Goal: Transaction & Acquisition: Subscribe to service/newsletter

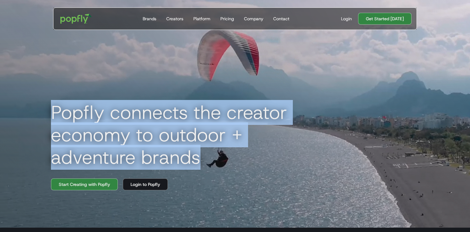
drag, startPoint x: 46, startPoint y: 114, endPoint x: 208, endPoint y: 155, distance: 167.1
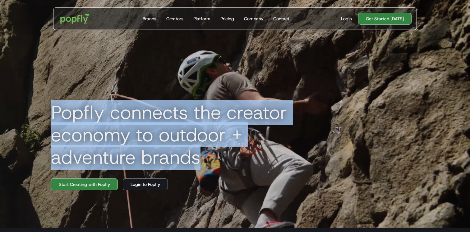
click at [208, 155] on div "Popfly connects the creator economy to outdoor + adventure brands Start Creatin…" at bounding box center [235, 112] width 398 height 232
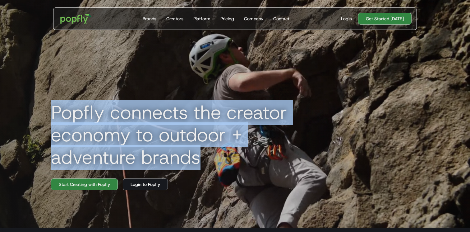
copy h1 "Popfly connects the creator economy to outdoor + adventure brands"
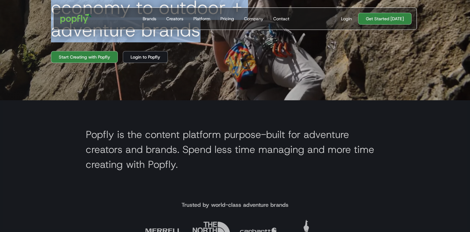
scroll to position [131, 0]
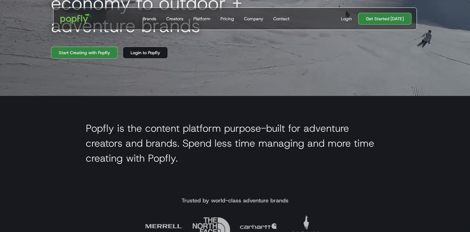
click at [140, 138] on h2 "Popfly is the content platform purpose-built for adventure creators and brands.…" at bounding box center [235, 143] width 298 height 45
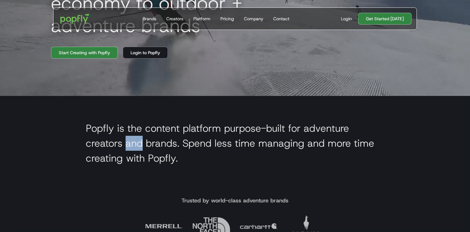
click at [140, 138] on h2 "Popfly is the content platform purpose-built for adventure creators and brands.…" at bounding box center [235, 143] width 298 height 45
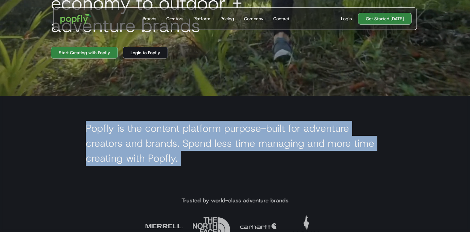
click at [140, 138] on h2 "Popfly is the content platform purpose-built for adventure creators and brands.…" at bounding box center [235, 143] width 298 height 45
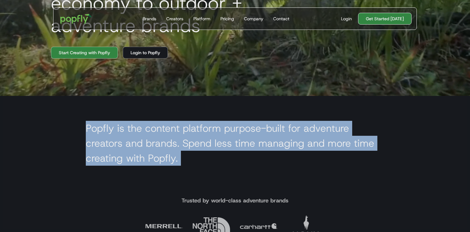
copy h2 "Popfly is the content platform purpose-built for adventure creators and brands.…"
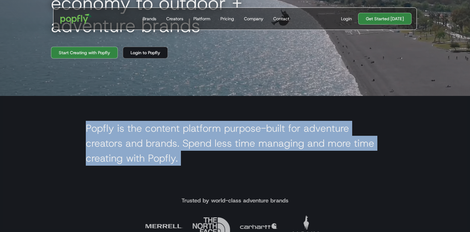
click at [107, 112] on section "Popfly is the content platform purpose-built for adventure creators and brands.…" at bounding box center [235, 145] width 470 height 98
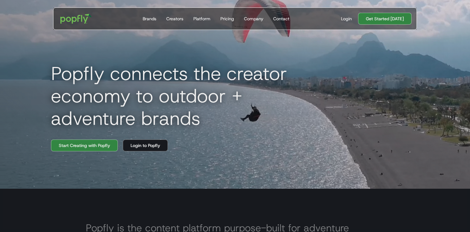
scroll to position [19, 0]
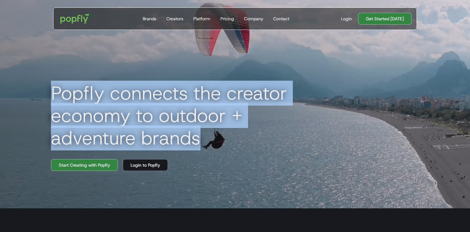
drag, startPoint x: 51, startPoint y: 99, endPoint x: 264, endPoint y: 129, distance: 214.9
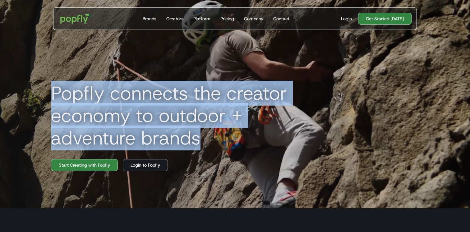
click at [264, 129] on h1 "Popfly connects the creator economy to outdoor + adventure brands" at bounding box center [186, 115] width 280 height 67
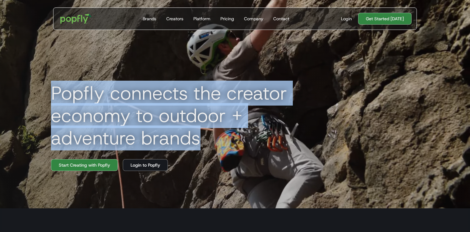
copy h1 "Popfly connects the creator economy to outdoor + adventure brands"
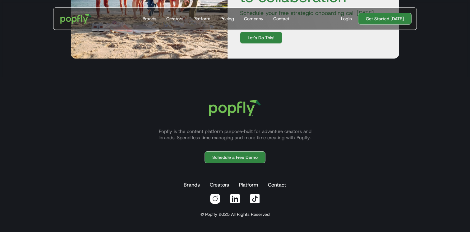
scroll to position [1872, 0]
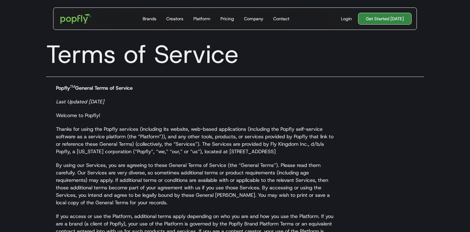
click at [392, 19] on link "Get Started [DATE]" at bounding box center [384, 19] width 53 height 12
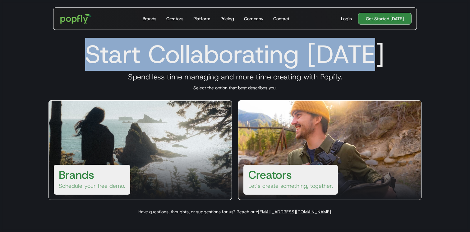
drag, startPoint x: 96, startPoint y: 55, endPoint x: 392, endPoint y: 43, distance: 296.8
click at [392, 43] on h1 "Start Collaborating Today" at bounding box center [235, 54] width 388 height 30
copy h1 "Start Collaborating Today"
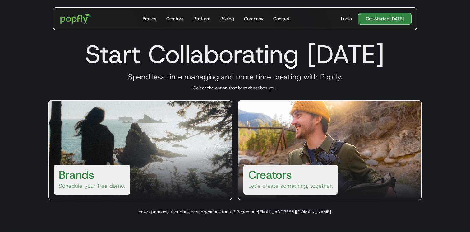
click at [196, 89] on p "Select the option that best describes you." at bounding box center [235, 88] width 388 height 6
click at [148, 80] on h3 "Spend less time managing and more time creating with Popfly." at bounding box center [235, 76] width 388 height 9
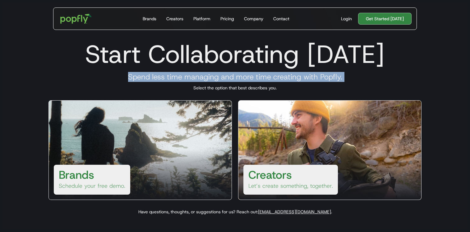
click at [148, 80] on h3 "Spend less time managing and more time creating with Popfly." at bounding box center [235, 76] width 388 height 9
copy h3 "Spend less time managing and more time creating with Popfly."
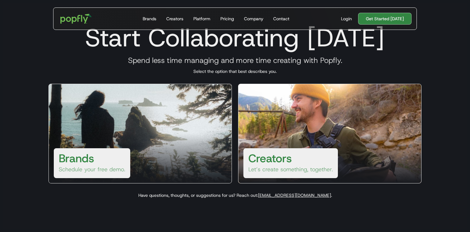
click at [86, 158] on h3 "Brands" at bounding box center [76, 157] width 35 height 15
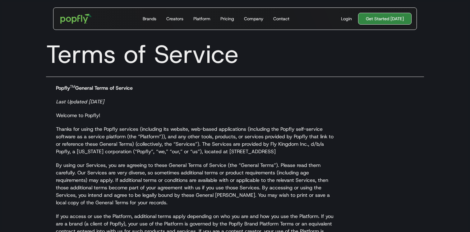
click at [380, 22] on link "Get Started [DATE]" at bounding box center [384, 19] width 53 height 12
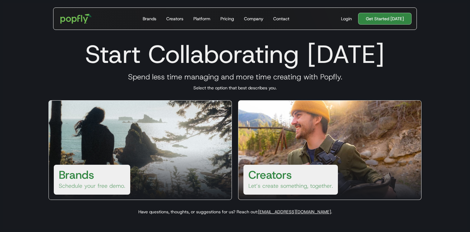
click at [177, 81] on h3 "Spend less time managing and more time creating with Popfly." at bounding box center [235, 76] width 388 height 9
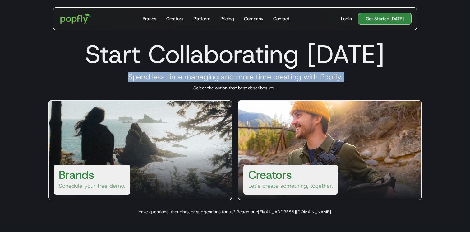
click at [177, 81] on h3 "Spend less time managing and more time creating with Popfly." at bounding box center [235, 76] width 388 height 9
copy h3 "Spend less time managing and more time creating with Popfly."
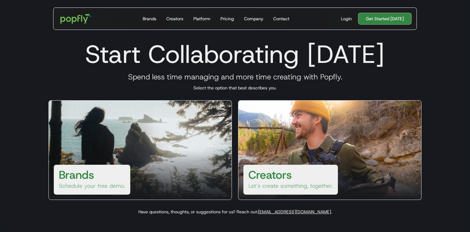
click at [139, 140] on div "Brands Schedule your free demo." at bounding box center [139, 149] width 183 height 99
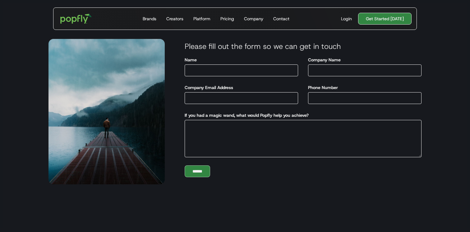
click at [377, 18] on link "Get Started [DATE]" at bounding box center [384, 19] width 53 height 12
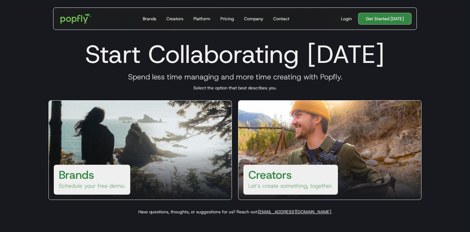
click at [127, 49] on h1 "Start Collaborating Today" at bounding box center [235, 54] width 388 height 30
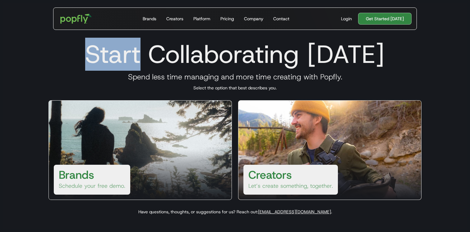
click at [127, 49] on h1 "Start Collaborating Today" at bounding box center [235, 54] width 388 height 30
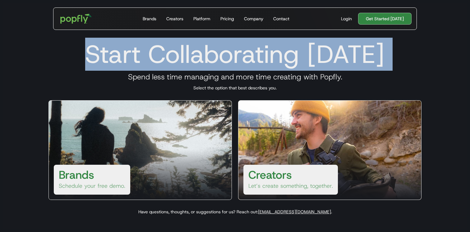
click at [127, 49] on h1 "Start Collaborating Today" at bounding box center [235, 54] width 388 height 30
copy h1 "Start Collaborating Today"
